Goal: Transaction & Acquisition: Book appointment/travel/reservation

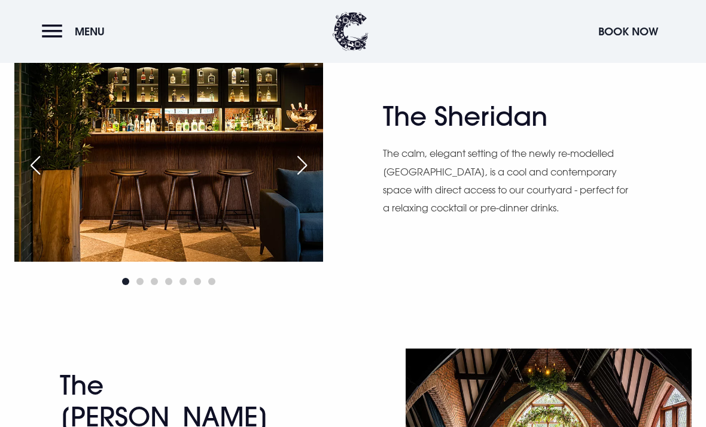
scroll to position [1265, 0]
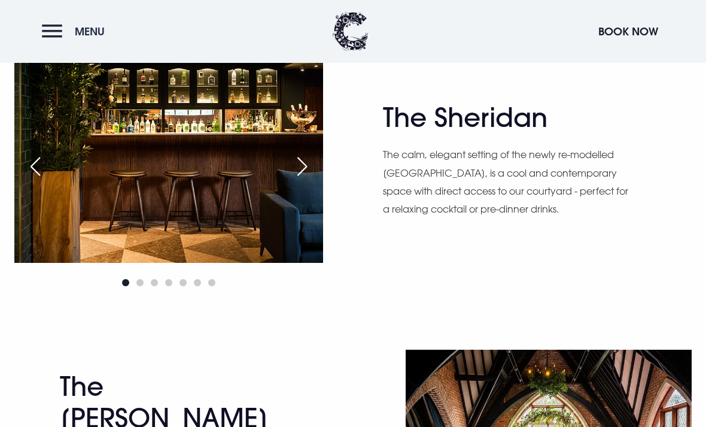
click at [54, 42] on button "Menu" at bounding box center [76, 32] width 69 height 26
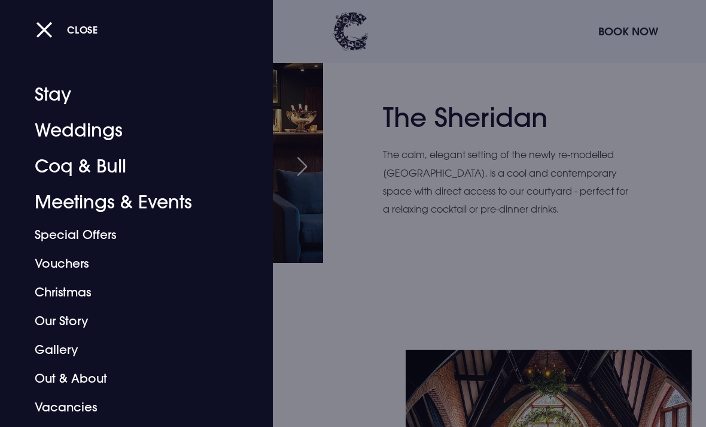
click at [55, 290] on link "Christmas" at bounding box center [128, 292] width 187 height 29
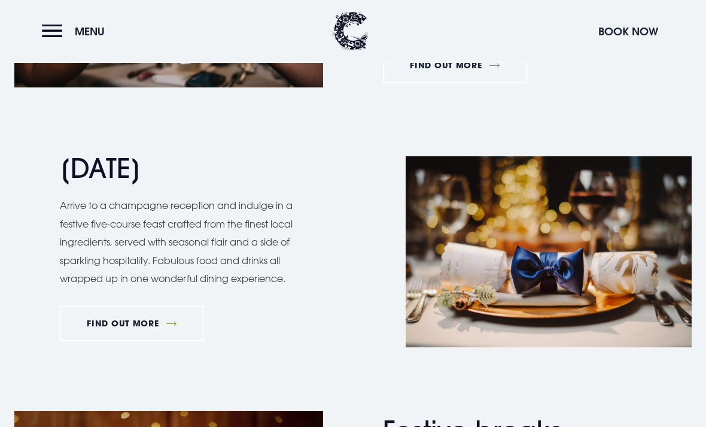
scroll to position [1059, 0]
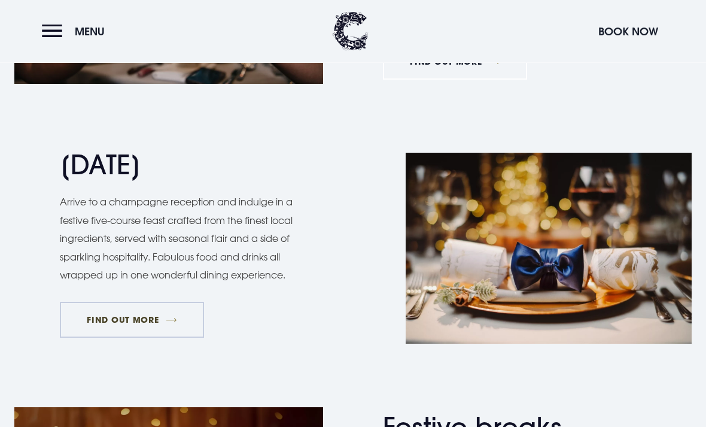
click at [142, 310] on link "FIND OUT MORE" at bounding box center [132, 320] width 144 height 36
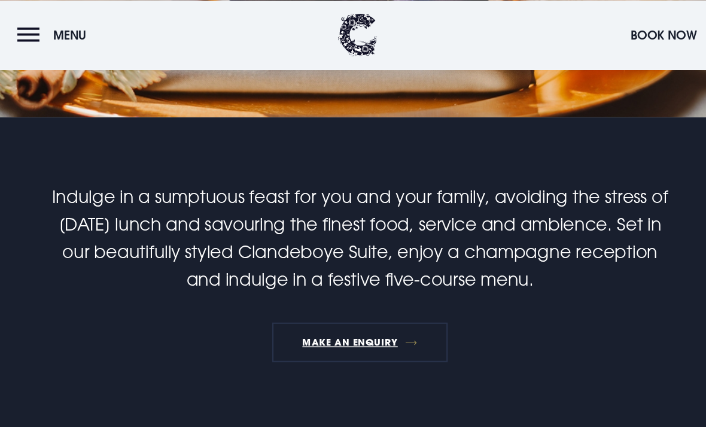
scroll to position [253, 0]
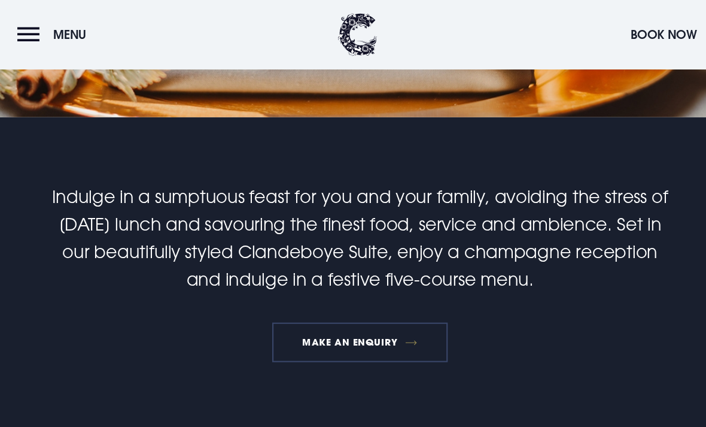
click at [357, 307] on link "MAKE AN ENQUIRY" at bounding box center [352, 310] width 159 height 36
